Goal: Task Accomplishment & Management: Use online tool/utility

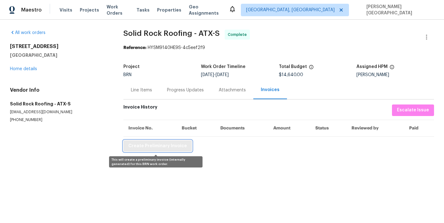
click at [165, 144] on span "Create Preliminary Invoice" at bounding box center [158, 146] width 59 height 8
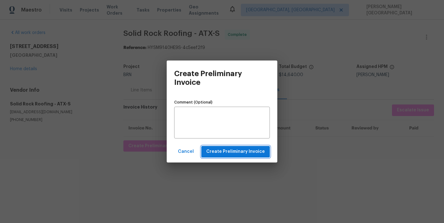
click at [218, 151] on span "Create Preliminary Invoice" at bounding box center [235, 152] width 59 height 8
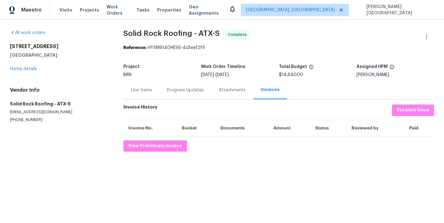
click at [142, 90] on div "Line Items" at bounding box center [141, 90] width 21 height 6
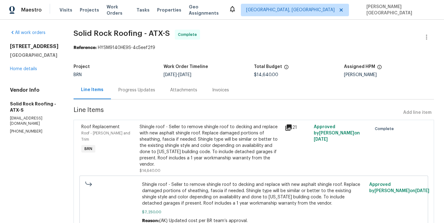
click at [182, 139] on div "Shingle roof - Seller to remove shingle roof to decking and replace with new as…" at bounding box center [211, 146] width 142 height 44
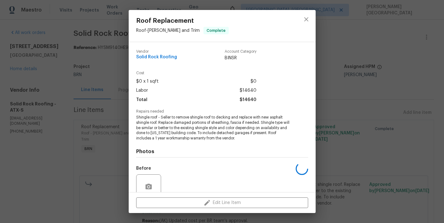
click at [202, 129] on span "Shingle roof - Seller to remove shingle roof to decking and replace with new as…" at bounding box center [213, 128] width 155 height 26
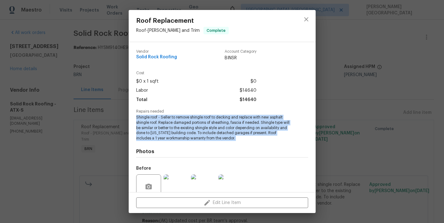
copy span "Shingle roof - Seller to remove shingle roof to decking and replace with new as…"
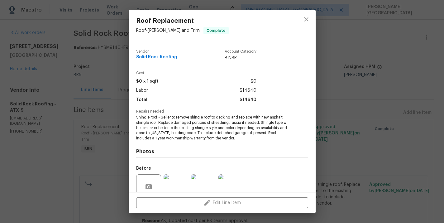
click at [334, 90] on div "Roof Replacement Roof - Eaves and Trim Complete Vendor Solid Rock Roofing Accou…" at bounding box center [222, 111] width 444 height 223
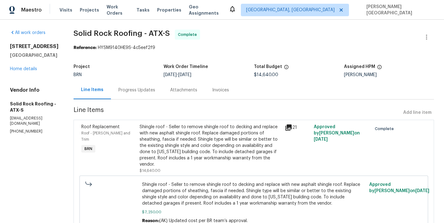
click at [136, 90] on div "Progress Updates" at bounding box center [137, 90] width 37 height 6
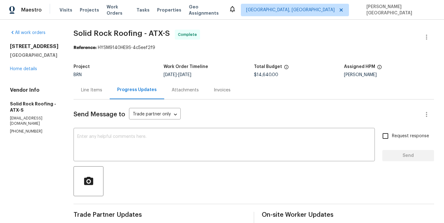
click at [100, 90] on div "Line Items" at bounding box center [91, 90] width 21 height 6
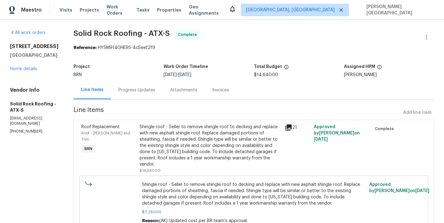
click at [192, 148] on div "Shingle roof - Seller to remove shingle roof to decking and replace with new as…" at bounding box center [211, 146] width 142 height 44
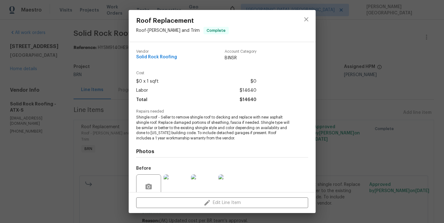
scroll to position [54, 0]
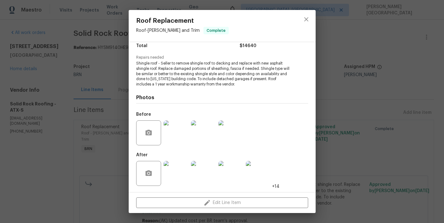
click at [197, 133] on img at bounding box center [203, 132] width 25 height 25
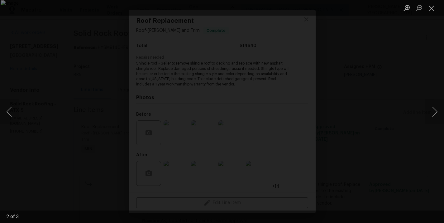
click at [407, 61] on div "Lightbox" at bounding box center [222, 111] width 444 height 223
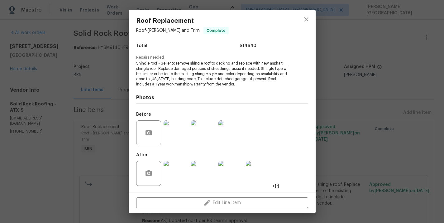
click at [204, 172] on img at bounding box center [203, 173] width 25 height 25
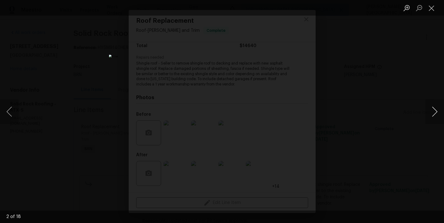
click at [432, 112] on button "Next image" at bounding box center [435, 111] width 19 height 25
click at [437, 108] on button "Next image" at bounding box center [435, 111] width 19 height 25
click at [437, 107] on button "Next image" at bounding box center [435, 111] width 19 height 25
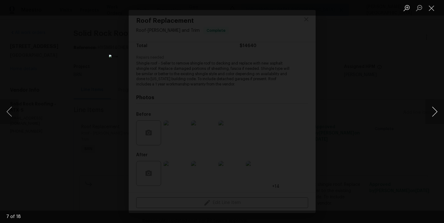
click at [437, 107] on button "Next image" at bounding box center [435, 111] width 19 height 25
click at [432, 106] on button "Next image" at bounding box center [435, 111] width 19 height 25
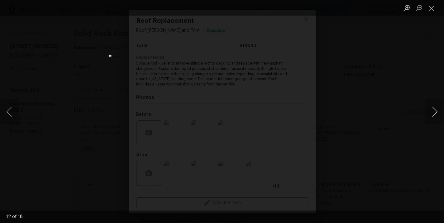
click at [431, 111] on button "Next image" at bounding box center [435, 111] width 19 height 25
click at [431, 110] on button "Next image" at bounding box center [435, 111] width 19 height 25
click at [431, 111] on button "Next image" at bounding box center [435, 111] width 19 height 25
click at [437, 108] on button "Next image" at bounding box center [435, 111] width 19 height 25
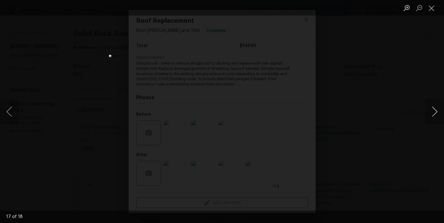
click at [438, 109] on button "Next image" at bounding box center [435, 111] width 19 height 25
